Goal: Information Seeking & Learning: Learn about a topic

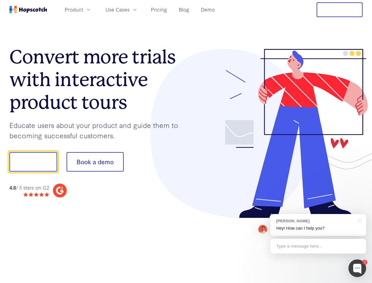
click at [186, 141] on div at bounding box center [274, 133] width 177 height 169
click at [83, 9] on span "Product" at bounding box center [74, 9] width 18 height 7
click at [129, 9] on span "Use Cases" at bounding box center [117, 9] width 24 height 7
click at [339, 10] on button "Free Trial" at bounding box center [339, 9] width 46 height 15
click at [33, 162] on button "Show me!" at bounding box center [33, 161] width 48 height 19
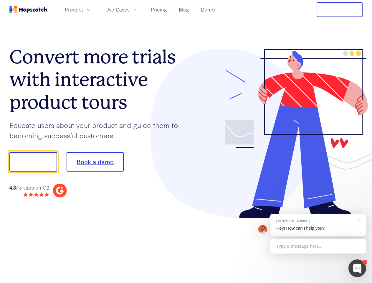
click at [95, 162] on button "Book a demo" at bounding box center [95, 161] width 57 height 19
click at [357, 268] on div at bounding box center [357, 268] width 18 height 18
click at [318, 225] on div "[PERSON_NAME] Hey! How can I help you?" at bounding box center [318, 225] width 96 height 22
click at [358, 220] on div at bounding box center [310, 161] width 110 height 196
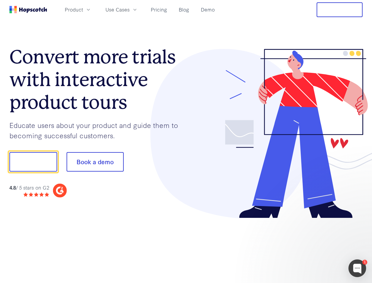
click at [318, 246] on div at bounding box center [310, 161] width 110 height 196
